Goal: Task Accomplishment & Management: Manage account settings

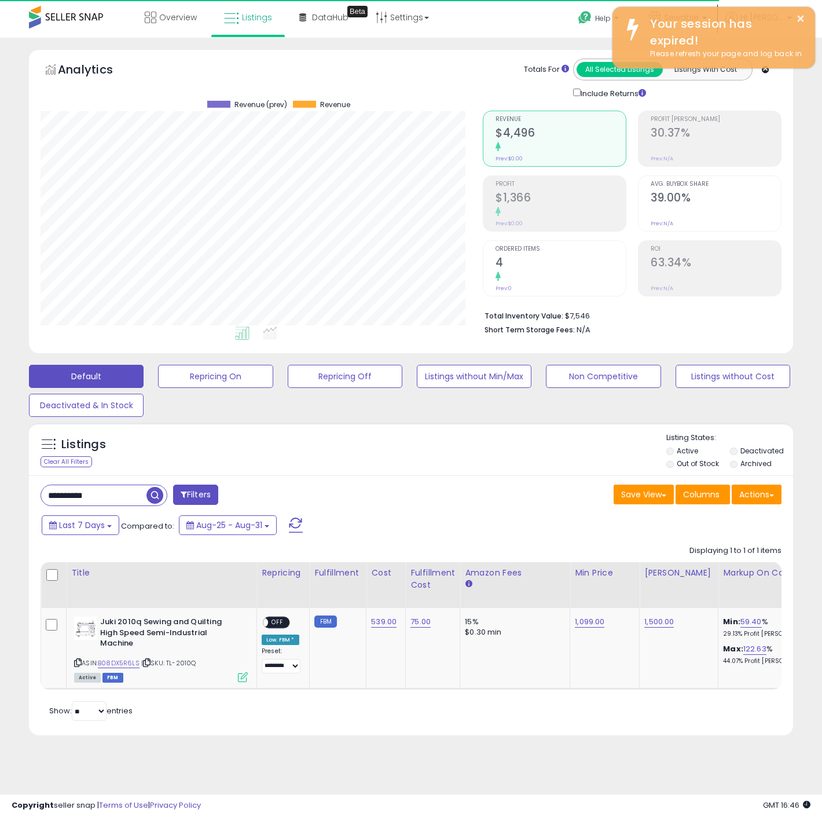
scroll to position [237, 442]
